Goal: Information Seeking & Learning: Learn about a topic

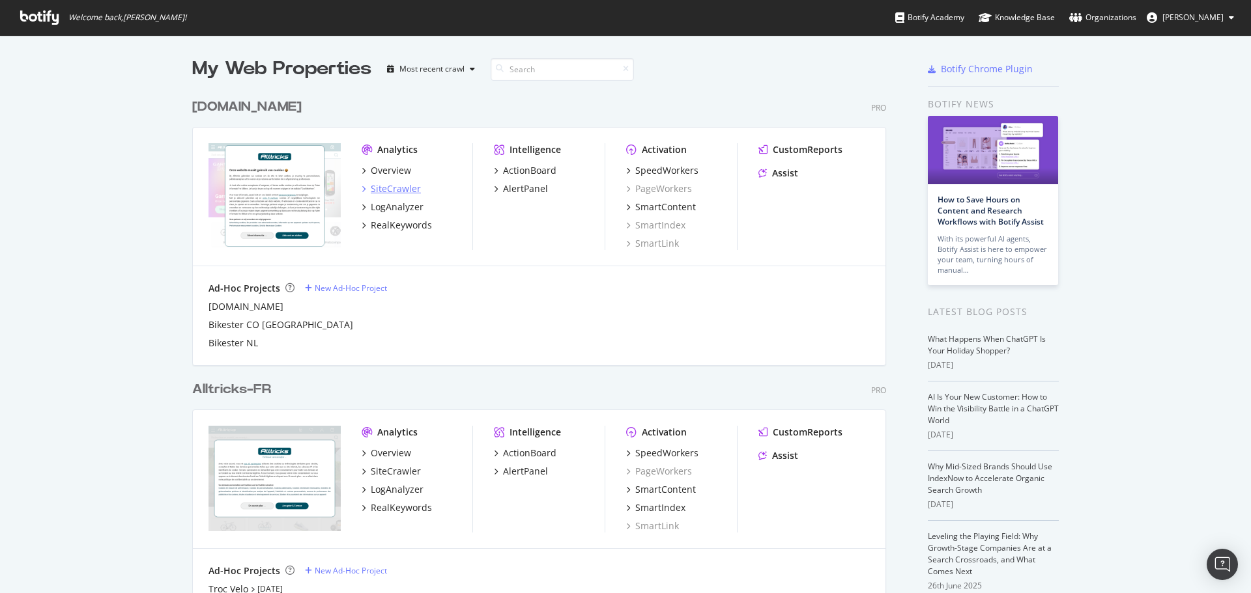
click at [399, 189] on div "SiteCrawler" at bounding box center [396, 188] width 50 height 13
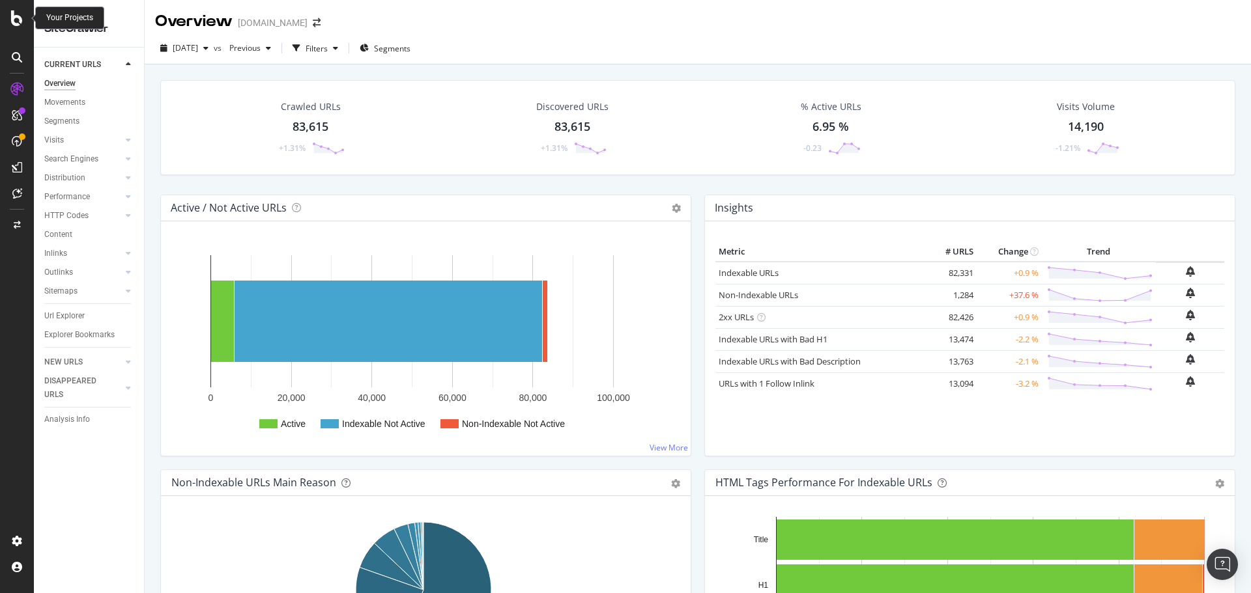
click at [12, 14] on icon at bounding box center [17, 18] width 12 height 16
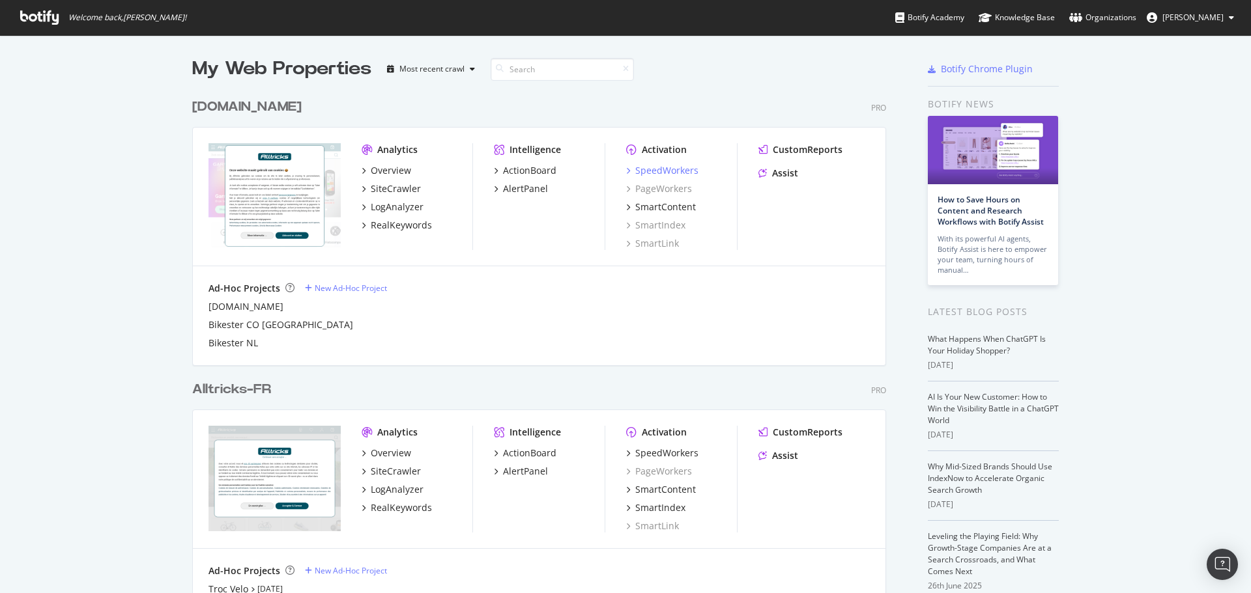
scroll to position [130, 0]
